Goal: Task Accomplishment & Management: Manage account settings

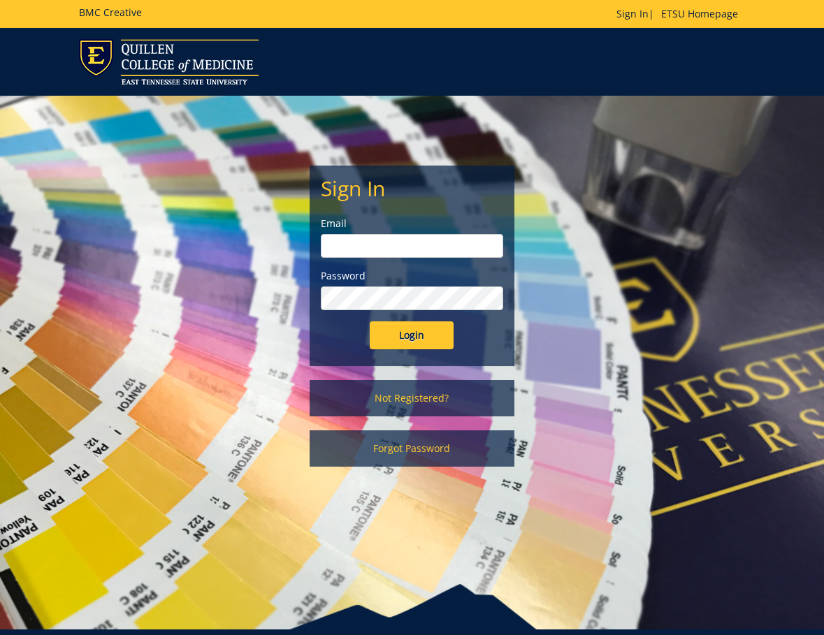
type input "[EMAIL_ADDRESS][DOMAIN_NAME]"
click at [425, 344] on input "Login" at bounding box center [412, 336] width 84 height 28
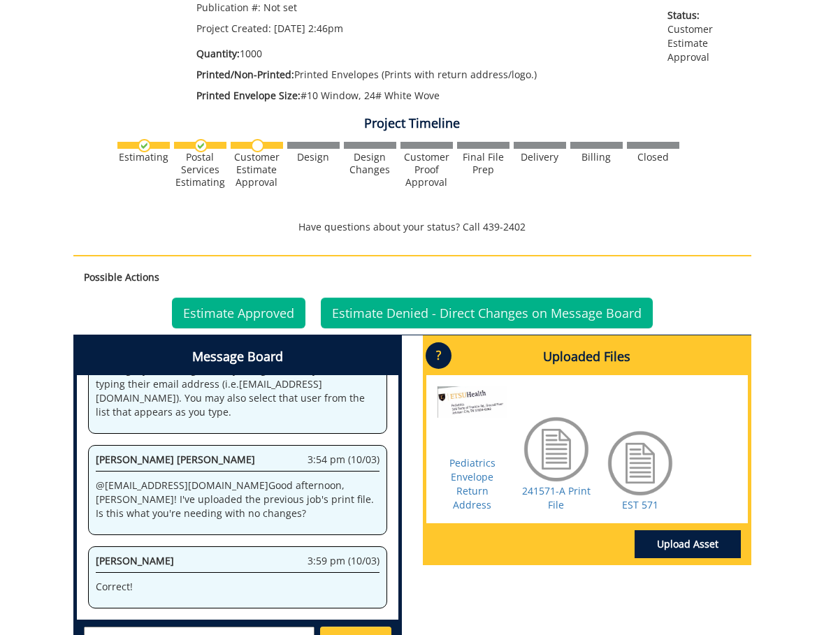
scroll to position [350, 0]
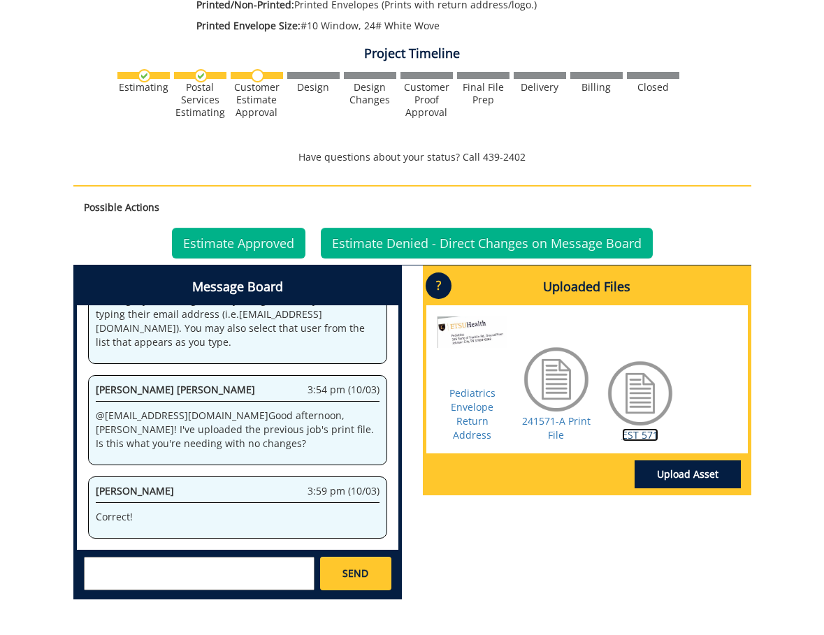
click at [645, 435] on link "EST 571" at bounding box center [640, 435] width 36 height 13
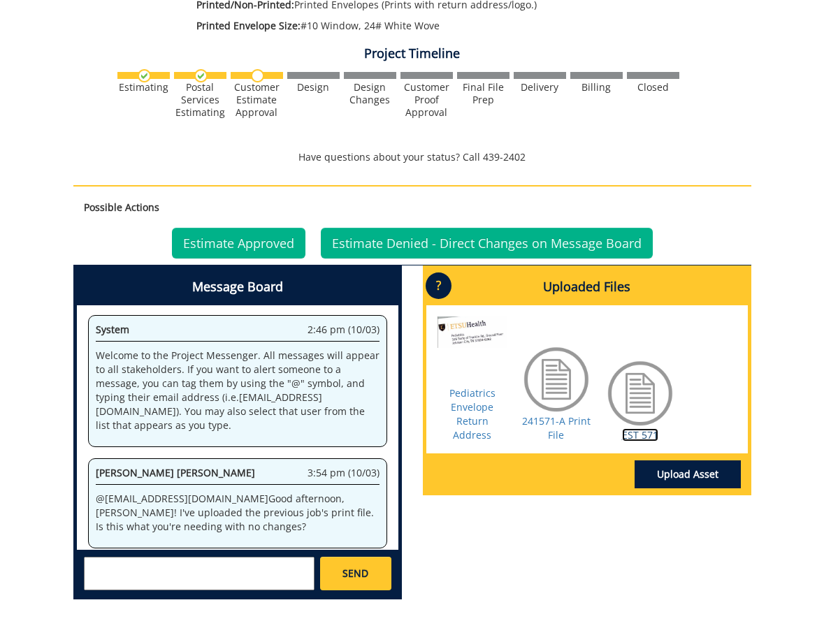
scroll to position [0, 0]
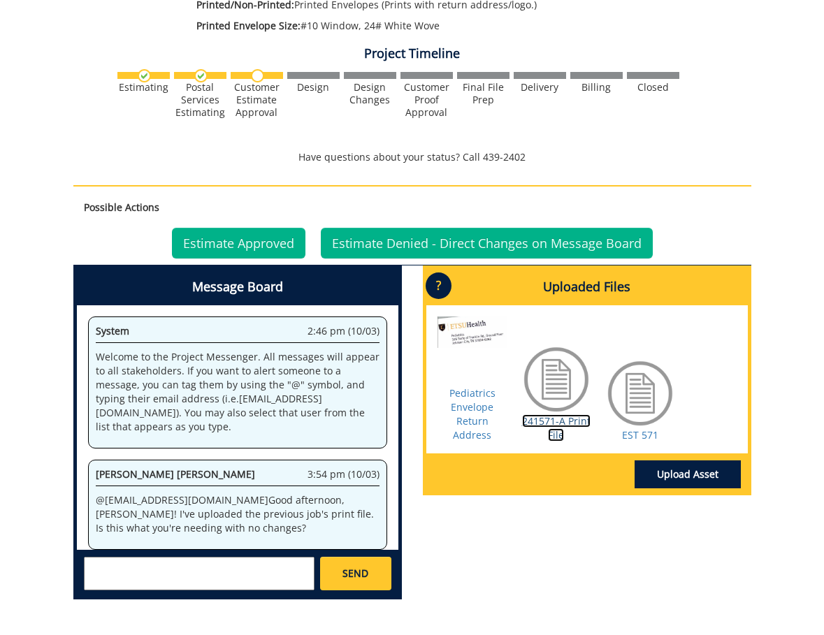
click at [563, 418] on link "241571-A Print File" at bounding box center [556, 428] width 69 height 27
click at [233, 240] on link "Estimate Approved" at bounding box center [239, 243] width 134 height 31
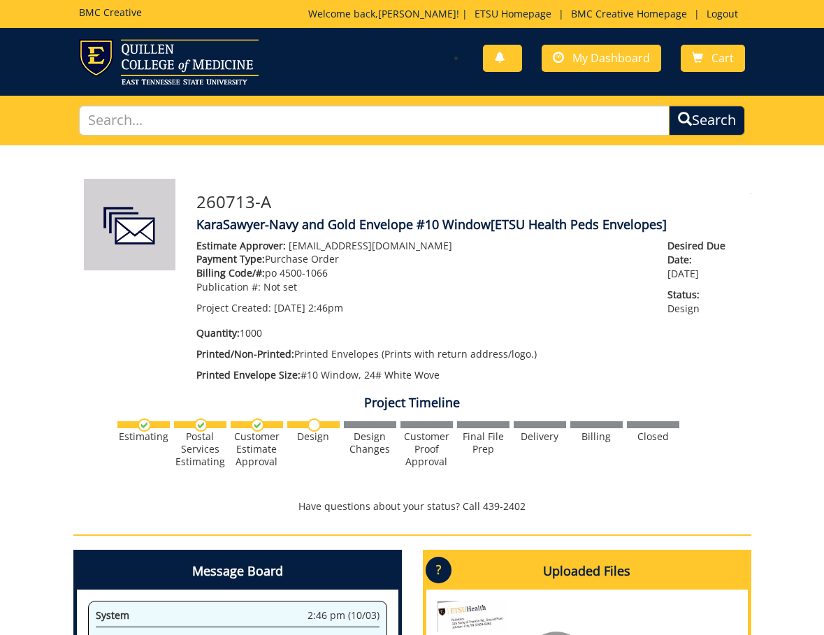
scroll to position [85, 0]
